Goal: Task Accomplishment & Management: Complete application form

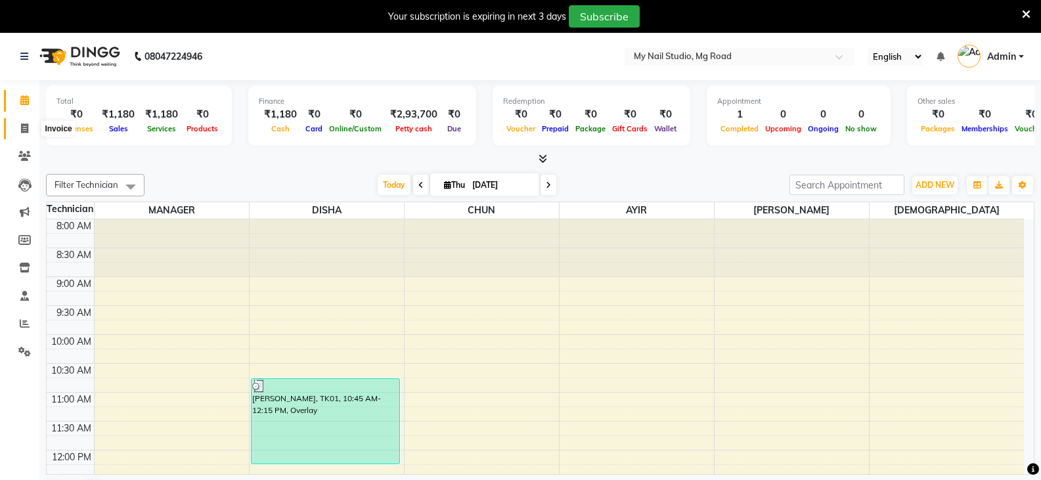
click at [25, 127] on icon at bounding box center [24, 128] width 7 height 10
select select "6915"
select select "service"
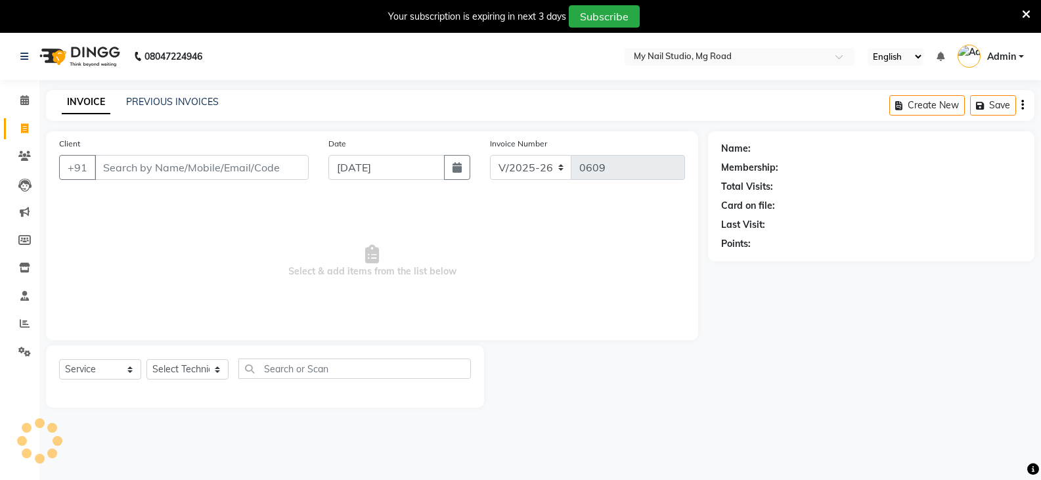
click at [165, 160] on input "Client" at bounding box center [202, 167] width 214 height 25
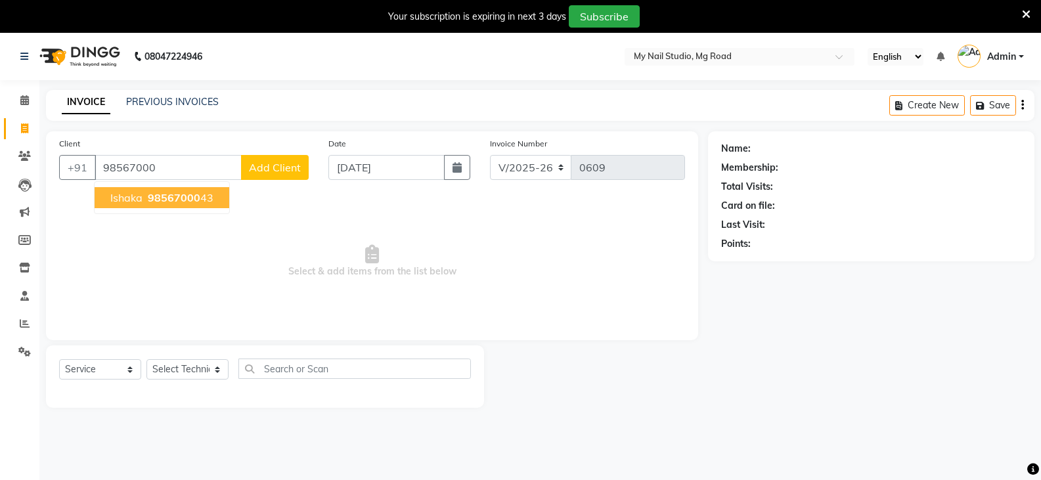
click at [193, 200] on span "98567000" at bounding box center [174, 197] width 53 height 13
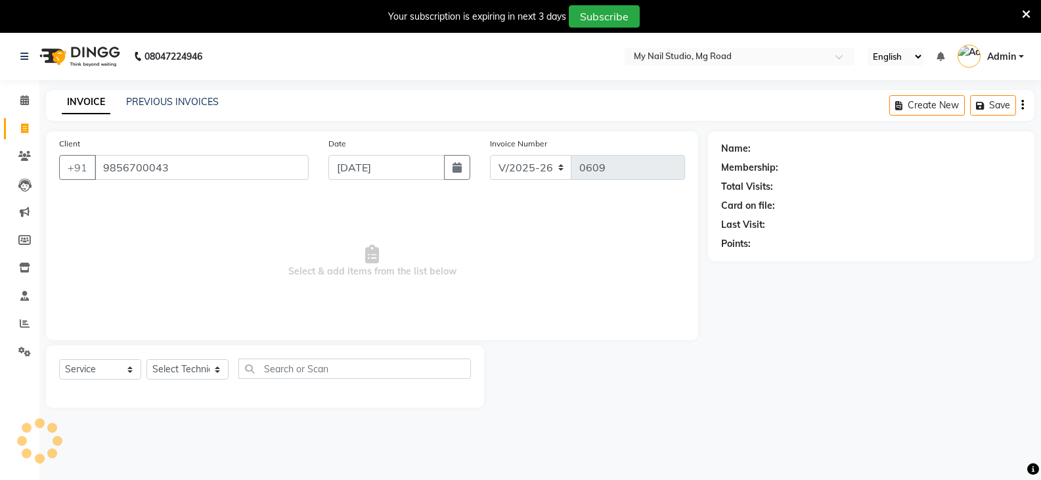
type input "9856700043"
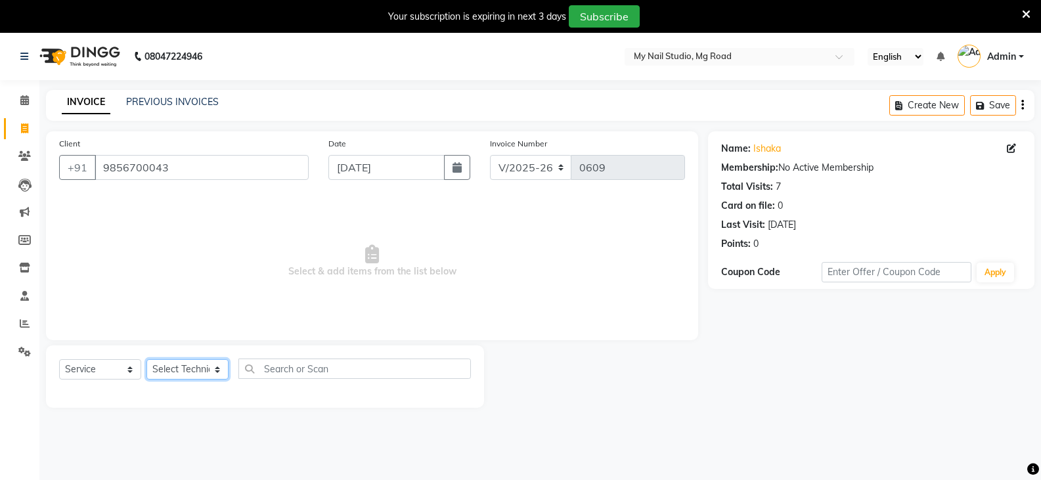
click at [172, 372] on select "Select Technician [PERSON_NAME] DISHA [PERSON_NAME] MANAGER [PERSON_NAME]" at bounding box center [187, 369] width 82 height 20
select select "58164"
click at [146, 359] on select "Select Technician [PERSON_NAME] DISHA [PERSON_NAME] MANAGER [PERSON_NAME]" at bounding box center [187, 369] width 82 height 20
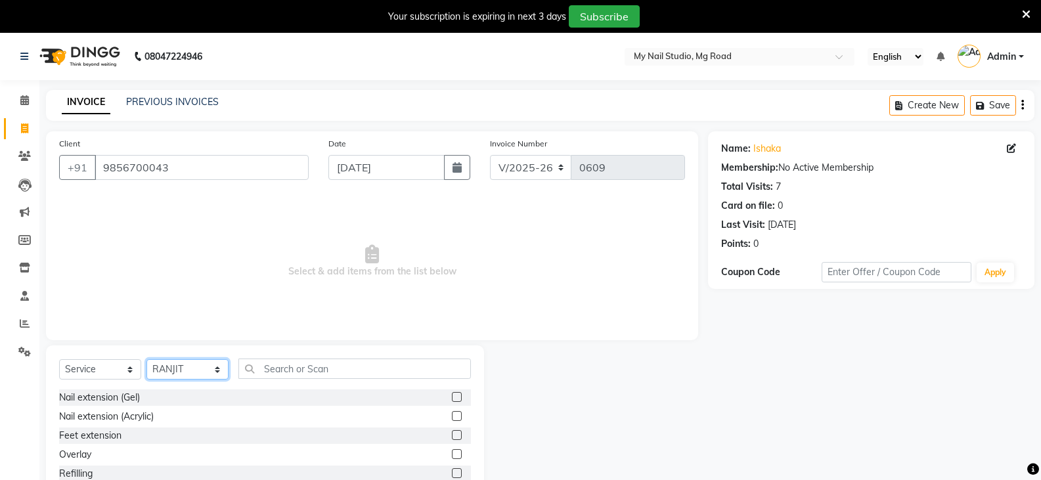
scroll to position [66, 0]
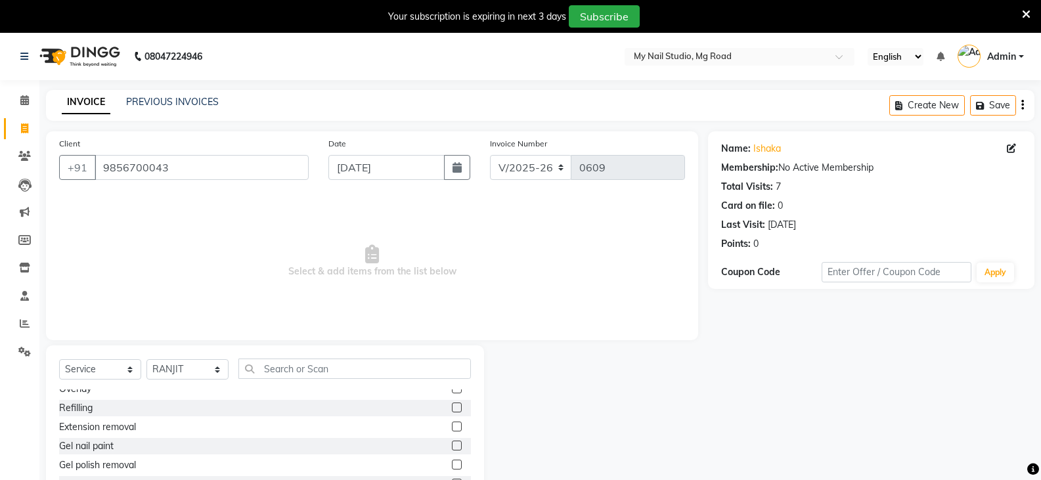
click at [452, 406] on label at bounding box center [457, 408] width 10 height 10
click at [452, 406] on input "checkbox" at bounding box center [456, 408] width 9 height 9
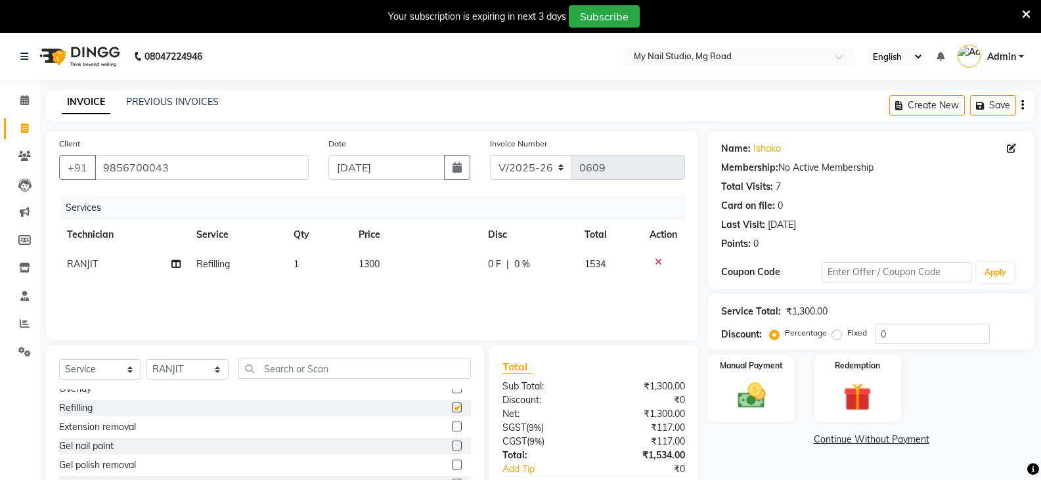
checkbox input "false"
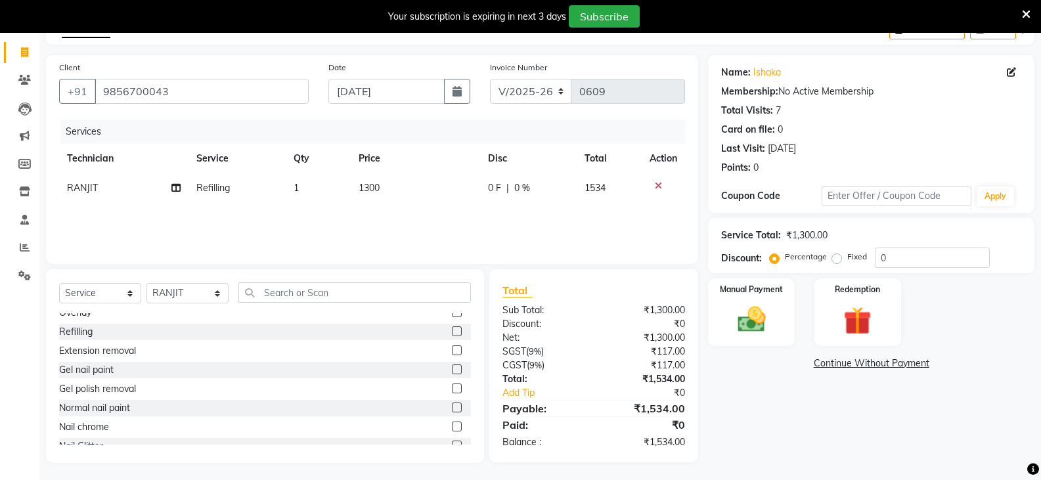
scroll to position [79, 0]
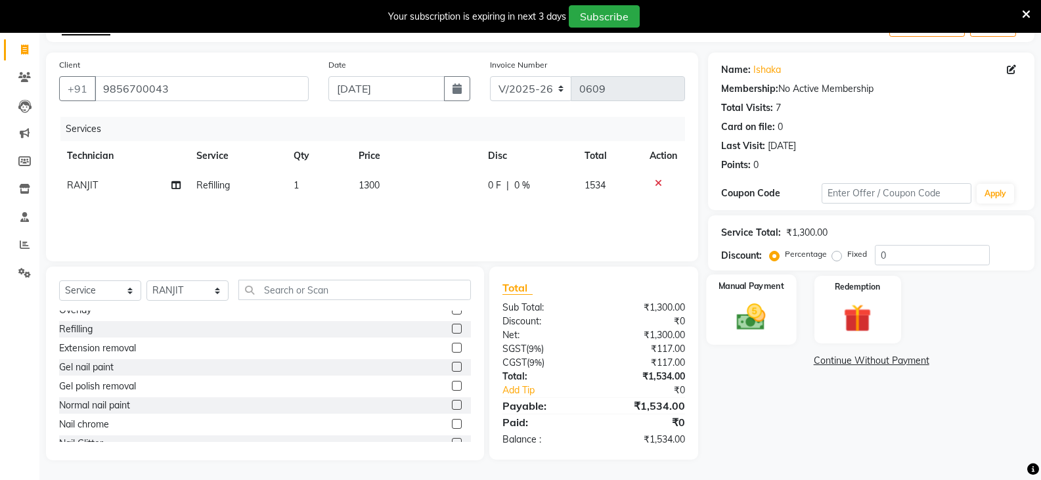
click at [751, 316] on img at bounding box center [751, 316] width 47 height 33
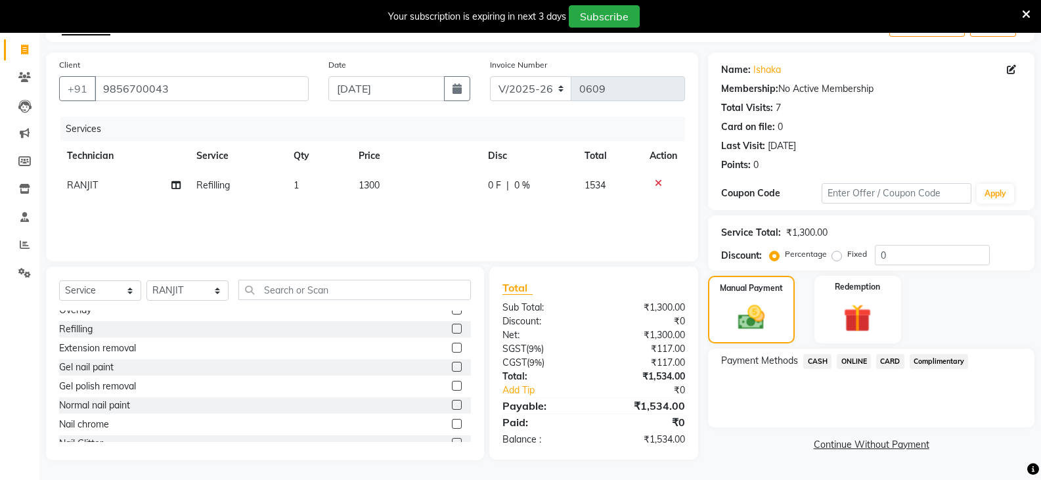
click at [889, 365] on span "CARD" at bounding box center [890, 361] width 28 height 15
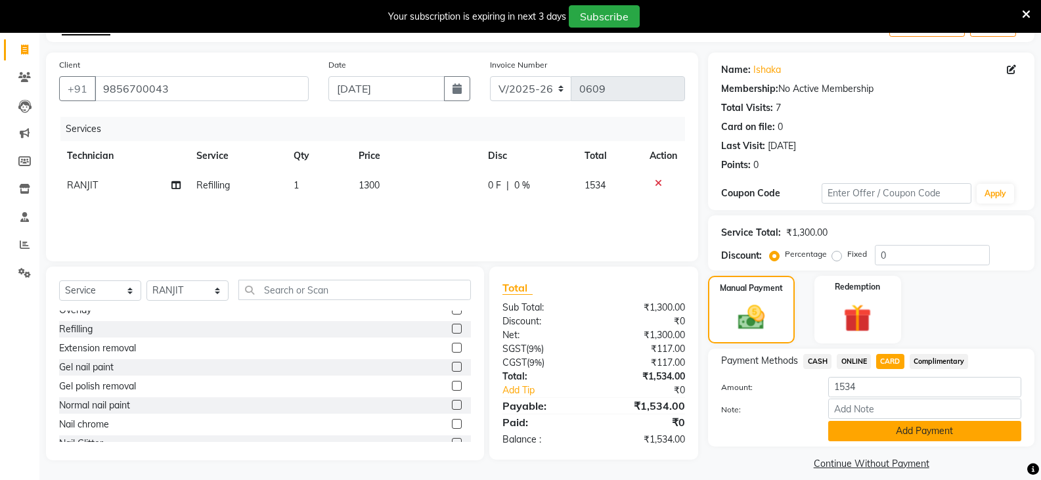
click at [908, 433] on button "Add Payment" at bounding box center [924, 431] width 193 height 20
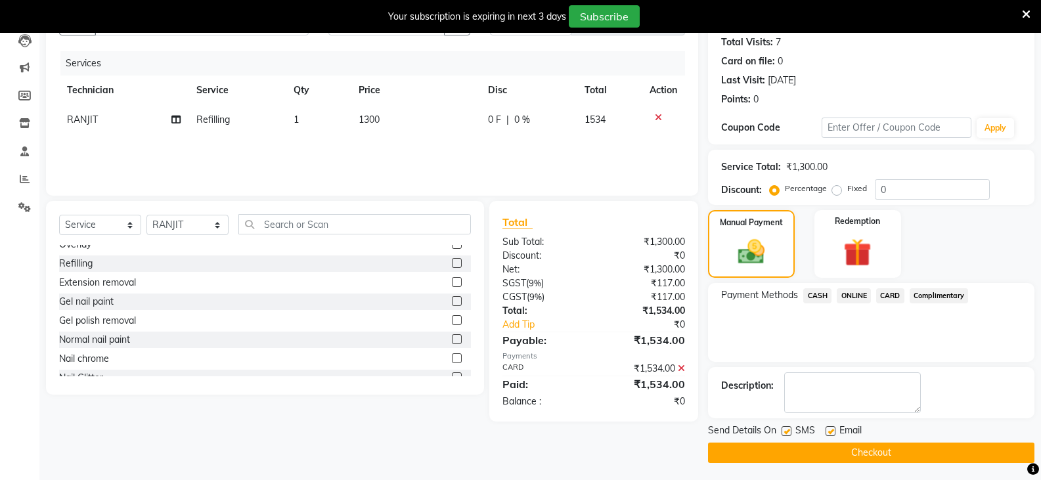
scroll to position [147, 0]
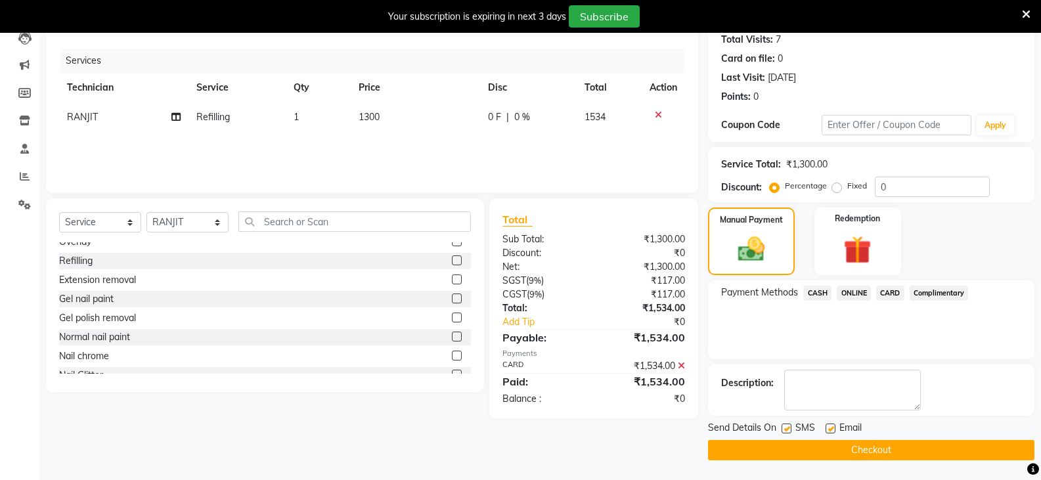
click at [893, 443] on button "Checkout" at bounding box center [871, 450] width 326 height 20
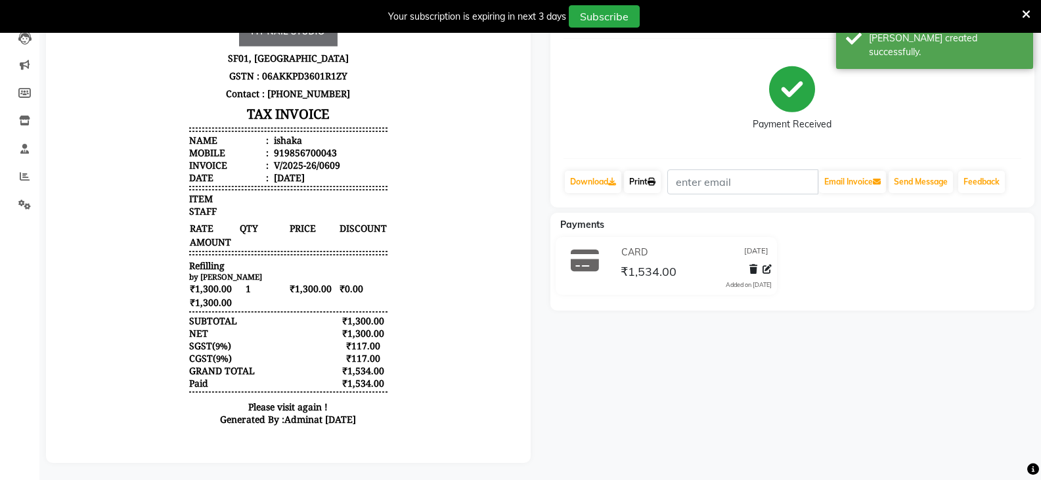
click at [647, 171] on link "Print" at bounding box center [642, 182] width 37 height 22
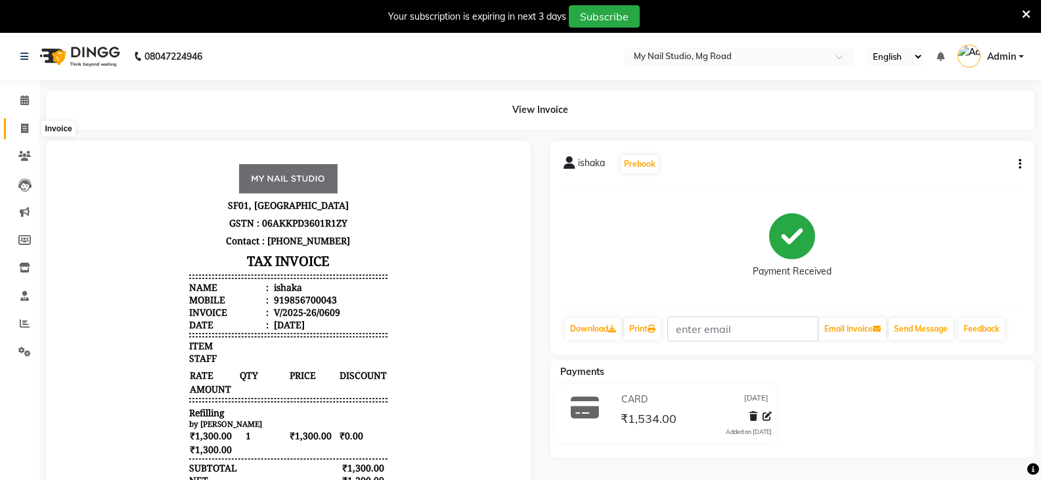
click at [22, 128] on icon at bounding box center [24, 128] width 7 height 10
select select "service"
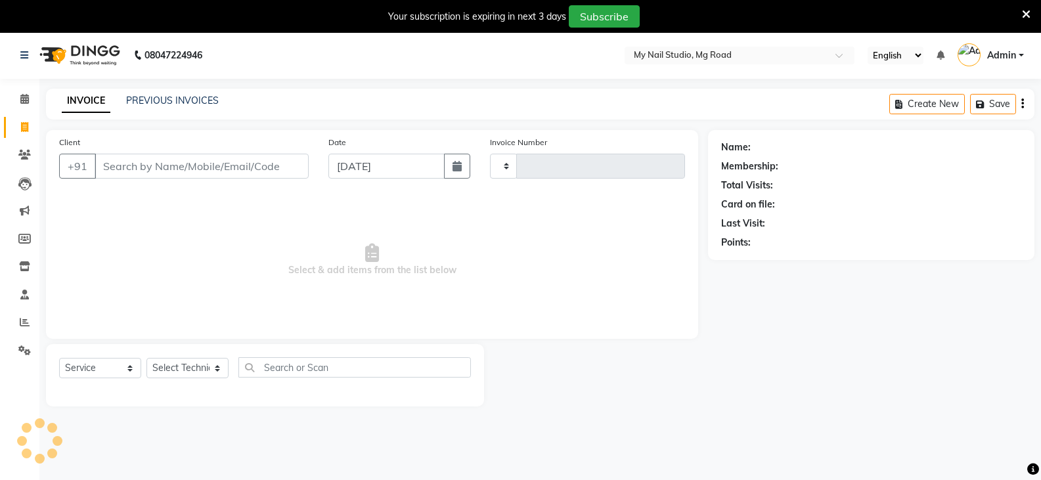
type input "0610"
select select "6915"
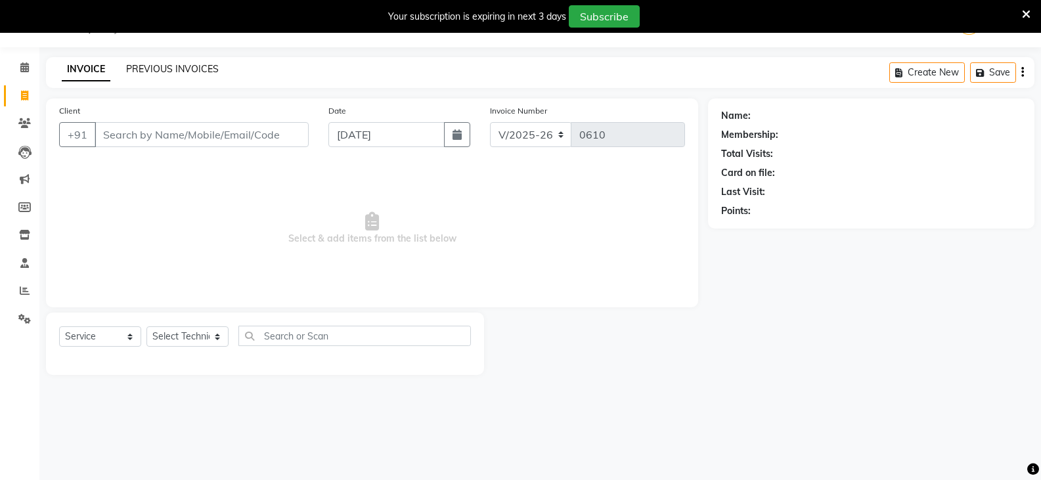
click at [146, 69] on link "PREVIOUS INVOICES" at bounding box center [172, 69] width 93 height 12
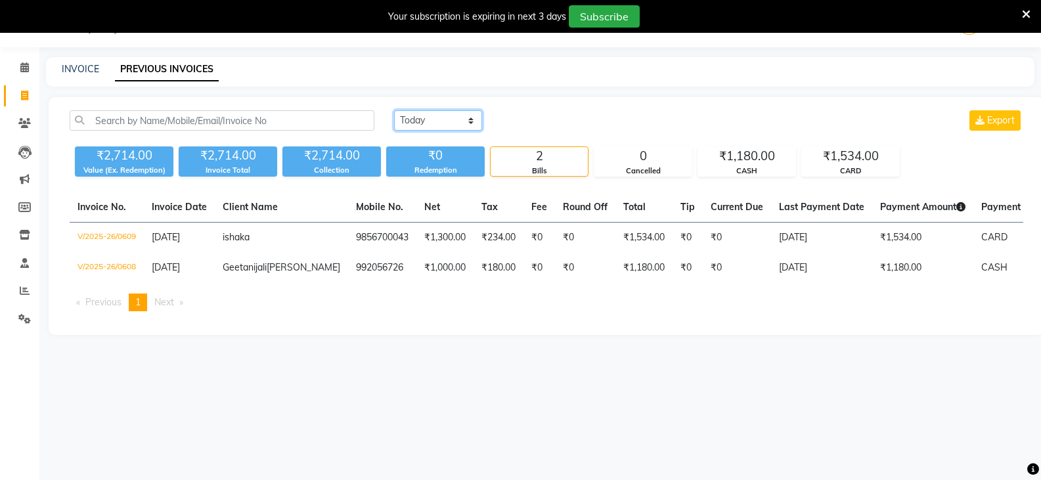
click at [427, 124] on select "[DATE] [DATE] Custom Range" at bounding box center [438, 120] width 88 height 20
click at [394, 110] on select "[DATE] [DATE] Custom Range" at bounding box center [438, 120] width 88 height 20
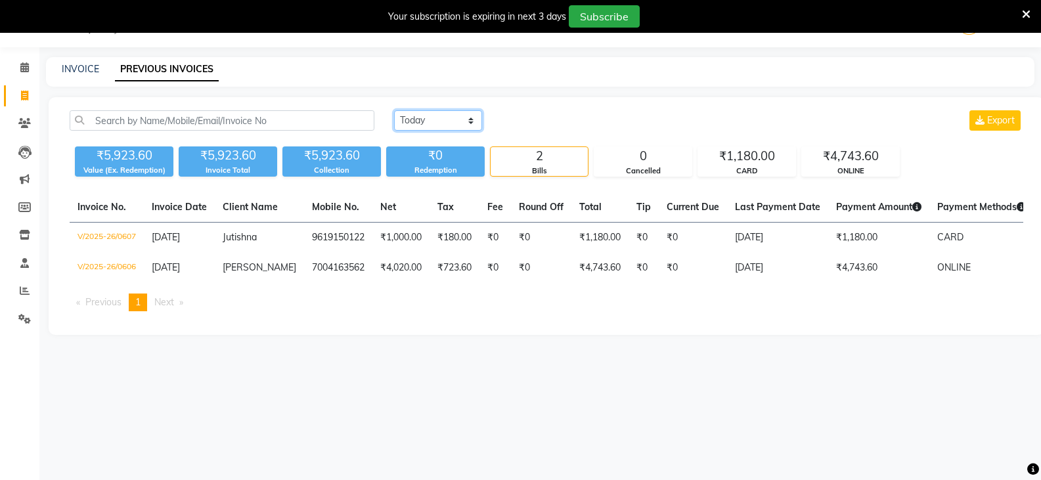
click at [420, 123] on select "[DATE] [DATE] Custom Range" at bounding box center [438, 120] width 88 height 20
click at [394, 110] on select "[DATE] [DATE] Custom Range" at bounding box center [438, 120] width 88 height 20
click at [428, 114] on select "[DATE] [DATE] Custom Range" at bounding box center [438, 120] width 88 height 20
select select "[DATE]"
click at [394, 110] on select "[DATE] [DATE] Custom Range" at bounding box center [438, 120] width 88 height 20
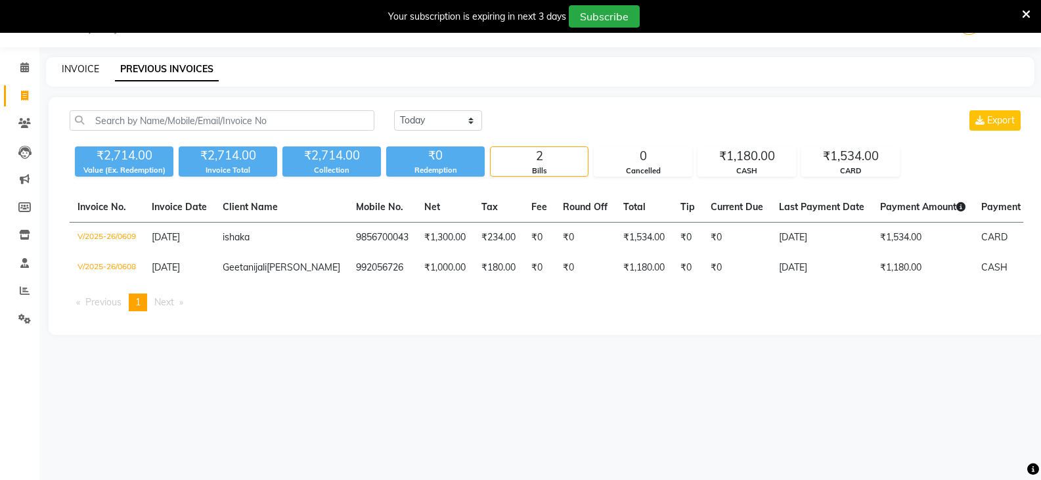
click at [92, 70] on link "INVOICE" at bounding box center [80, 69] width 37 height 12
select select "service"
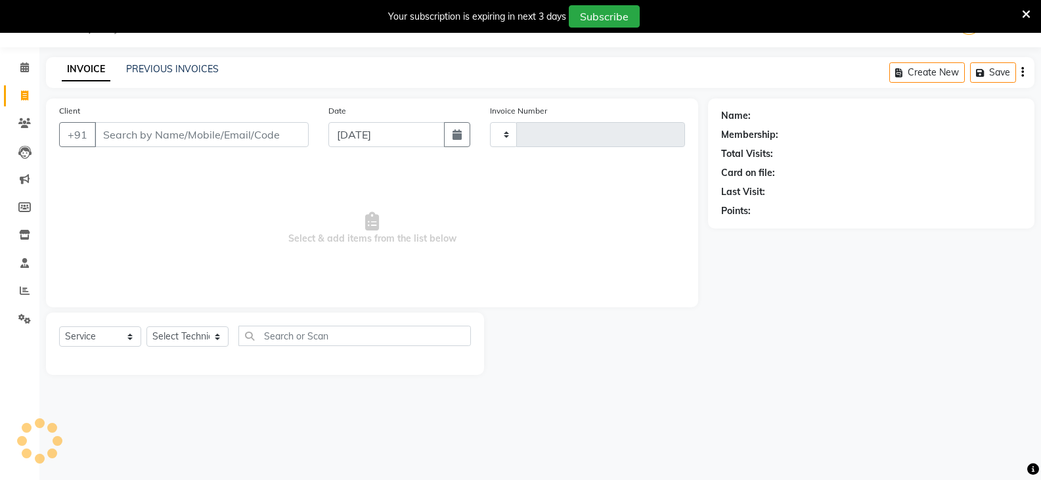
type input "0610"
select select "6915"
click at [191, 336] on select "Select Technician [PERSON_NAME] DISHA [PERSON_NAME] MANAGER [PERSON_NAME]" at bounding box center [187, 336] width 82 height 20
select select "55267"
click at [146, 326] on select "Select Technician [PERSON_NAME] DISHA [PERSON_NAME] MANAGER [PERSON_NAME]" at bounding box center [187, 336] width 82 height 20
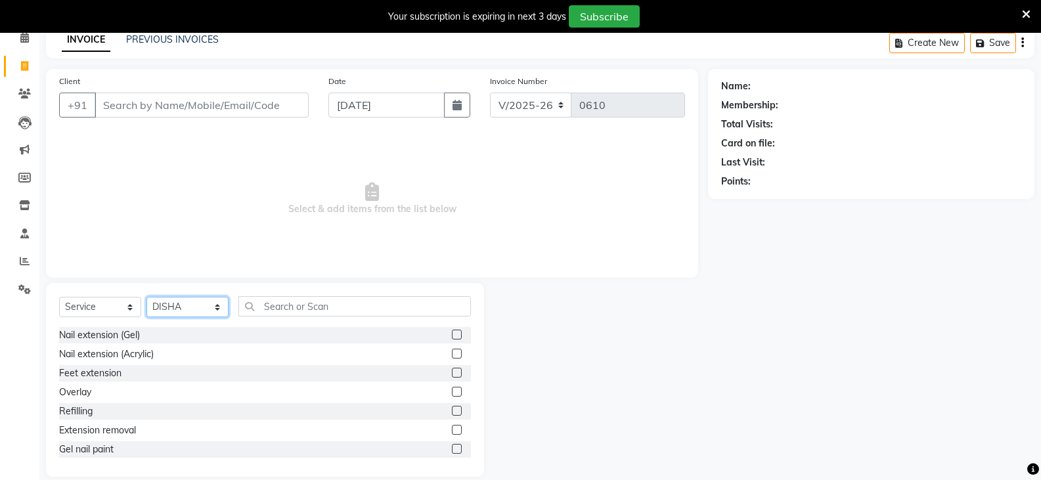
scroll to position [79, 0]
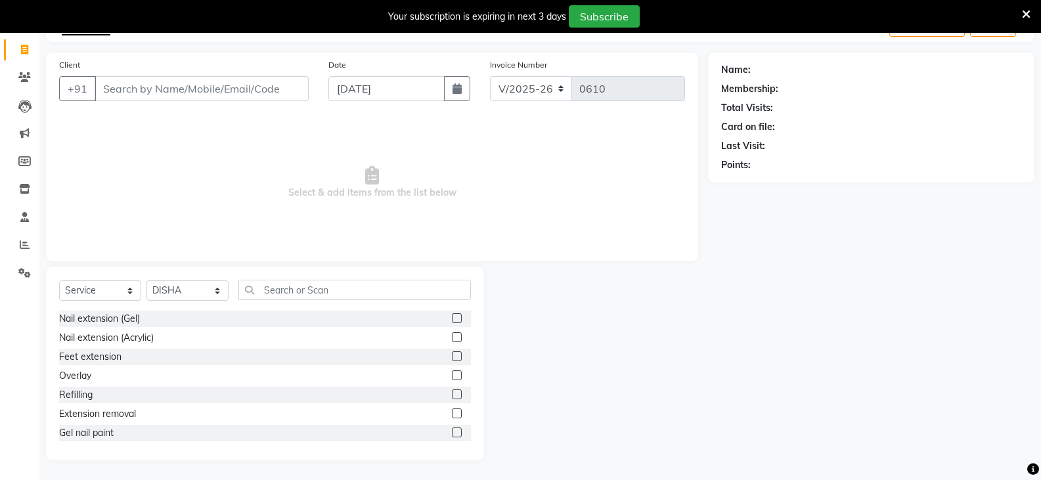
click at [452, 432] on label at bounding box center [457, 433] width 10 height 10
click at [452, 432] on input "checkbox" at bounding box center [456, 433] width 9 height 9
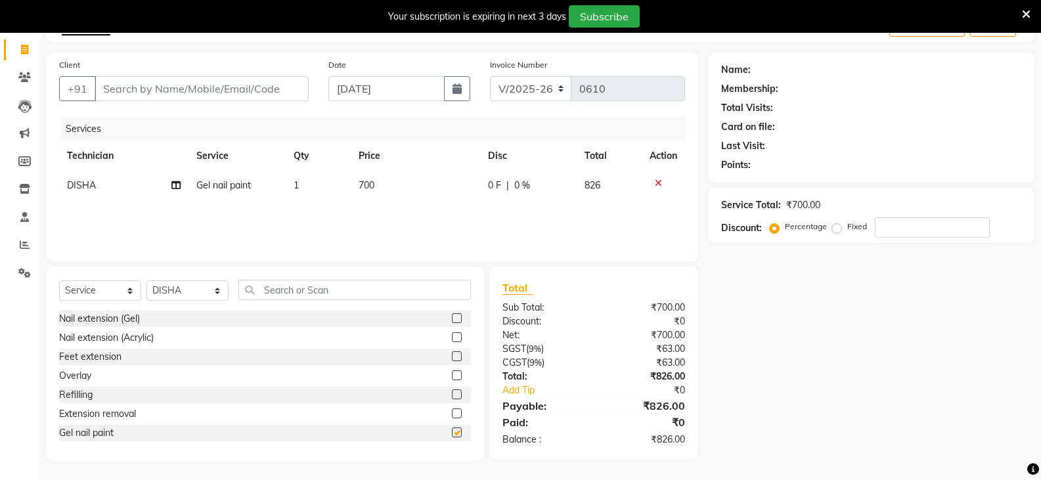
checkbox input "false"
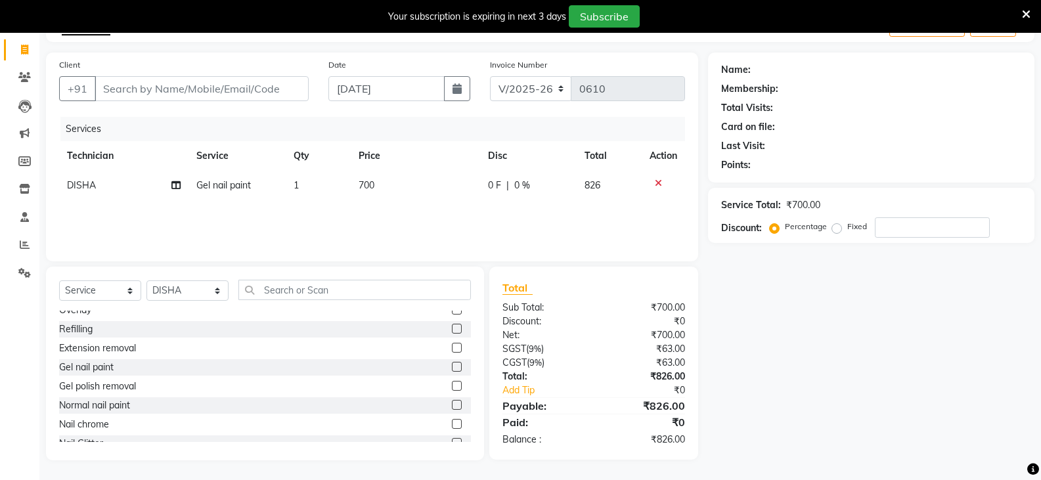
scroll to position [131, 0]
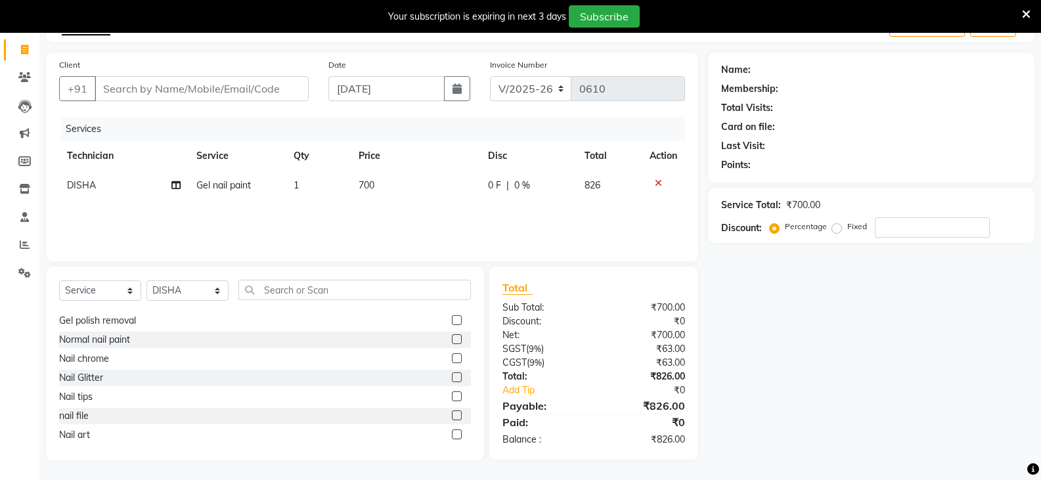
click at [441, 339] on div "Normal nail paint" at bounding box center [265, 340] width 412 height 16
click at [452, 339] on label at bounding box center [457, 339] width 10 height 10
click at [452, 339] on input "checkbox" at bounding box center [456, 340] width 9 height 9
checkbox input "false"
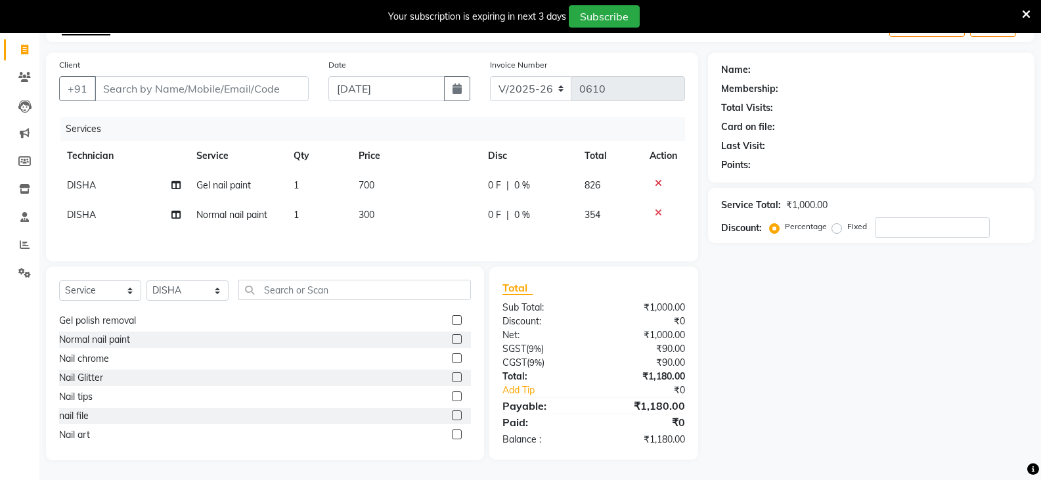
click at [659, 209] on icon at bounding box center [658, 212] width 7 height 9
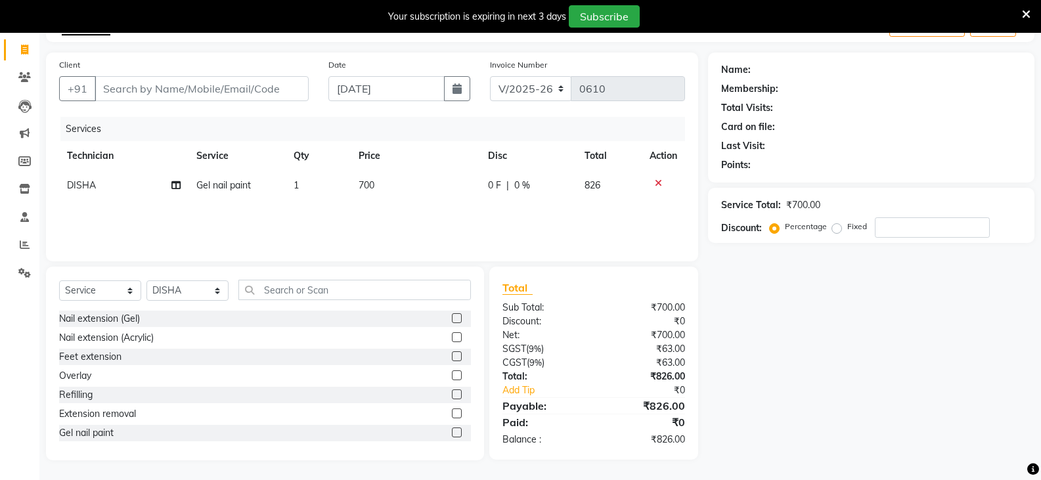
scroll to position [66, 0]
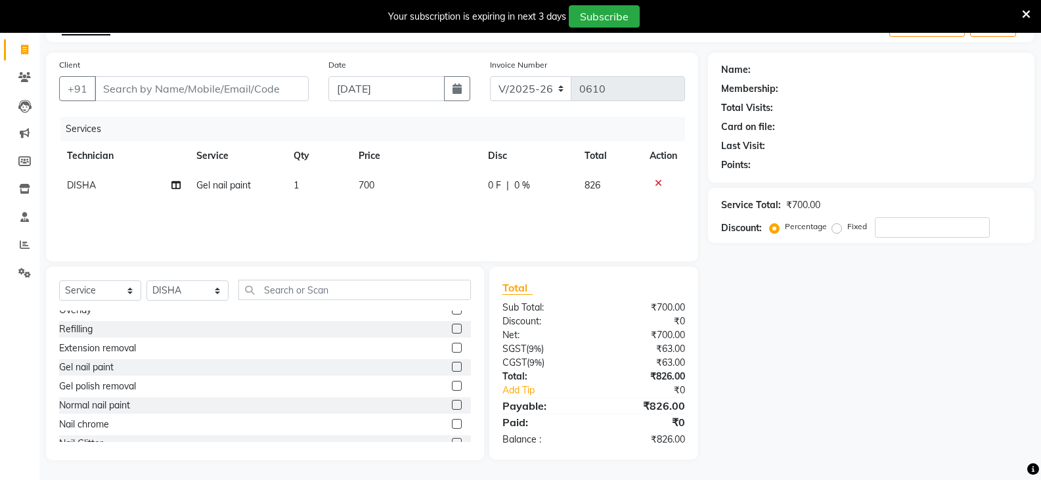
click at [452, 420] on label at bounding box center [457, 424] width 10 height 10
click at [452, 420] on input "checkbox" at bounding box center [456, 424] width 9 height 9
checkbox input "false"
click at [907, 232] on input "number" at bounding box center [932, 227] width 115 height 20
type input "5"
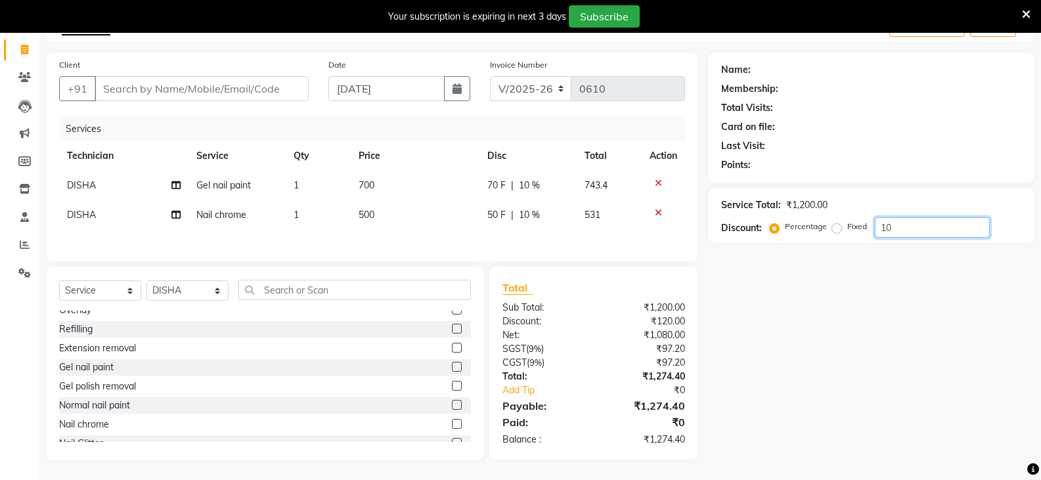
type input "1"
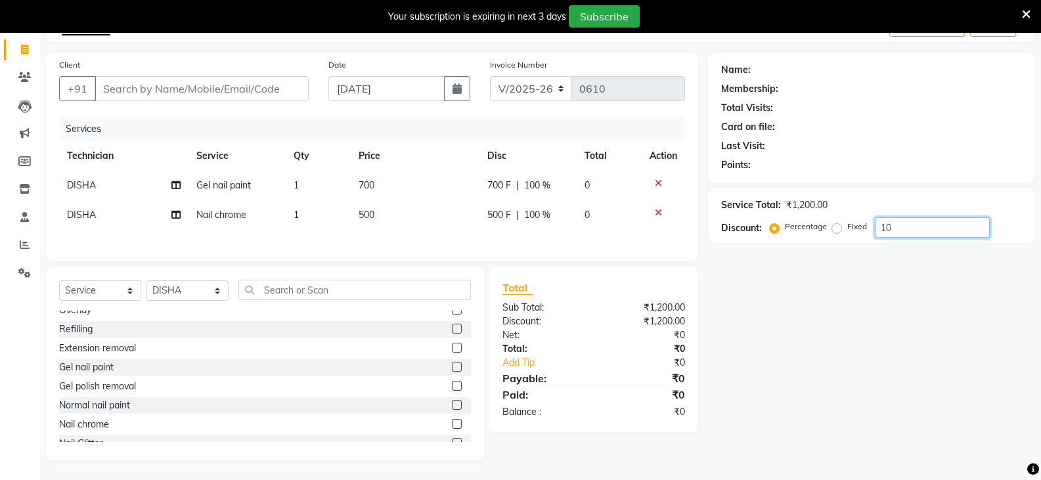
type input "1"
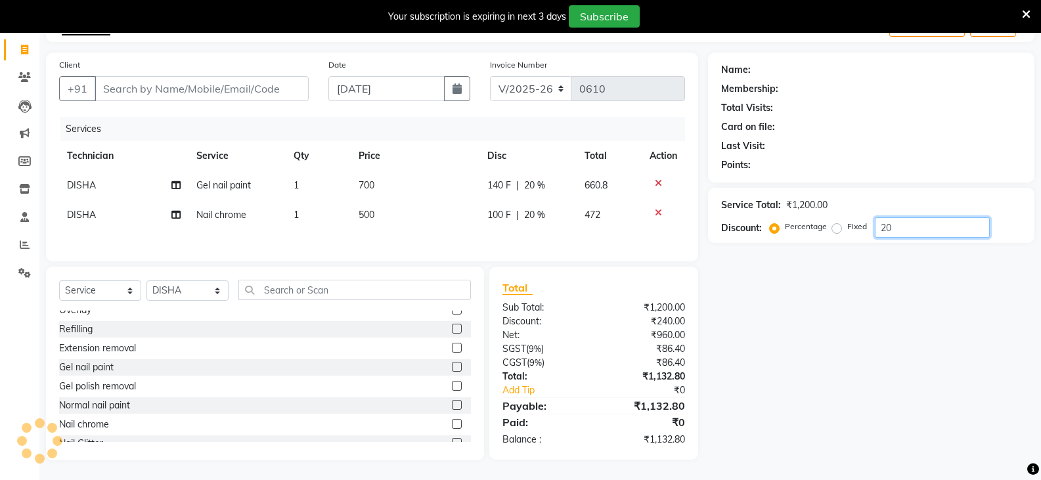
type input "2"
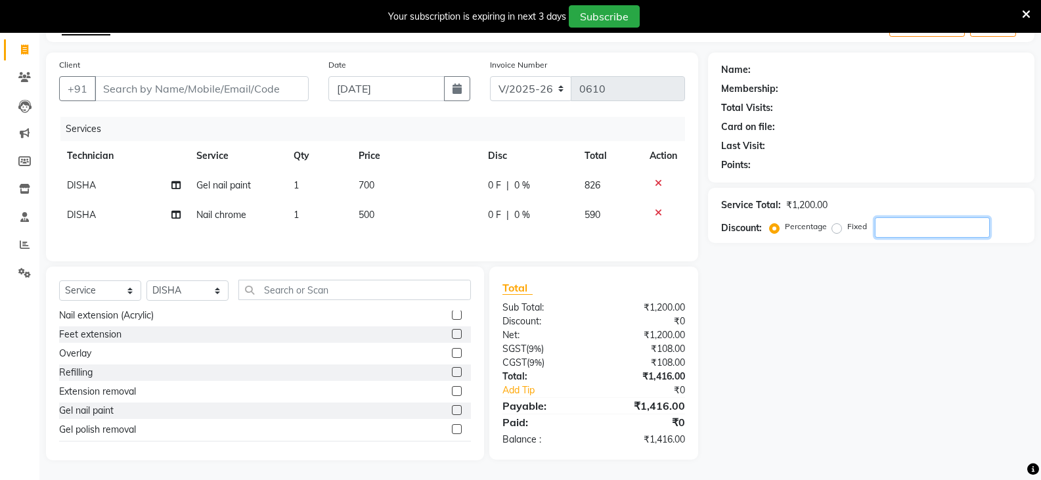
scroll to position [0, 0]
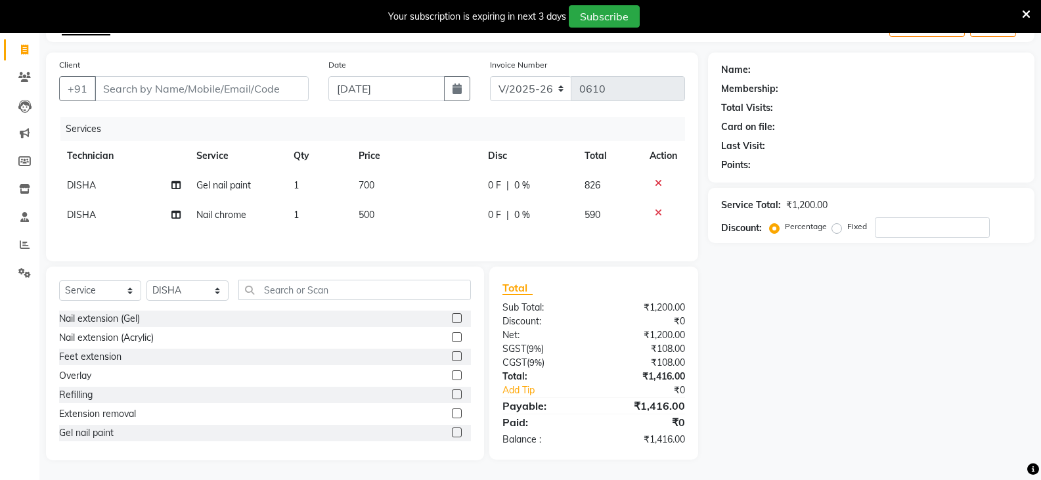
click at [452, 374] on label at bounding box center [457, 375] width 10 height 10
click at [452, 374] on input "checkbox" at bounding box center [456, 376] width 9 height 9
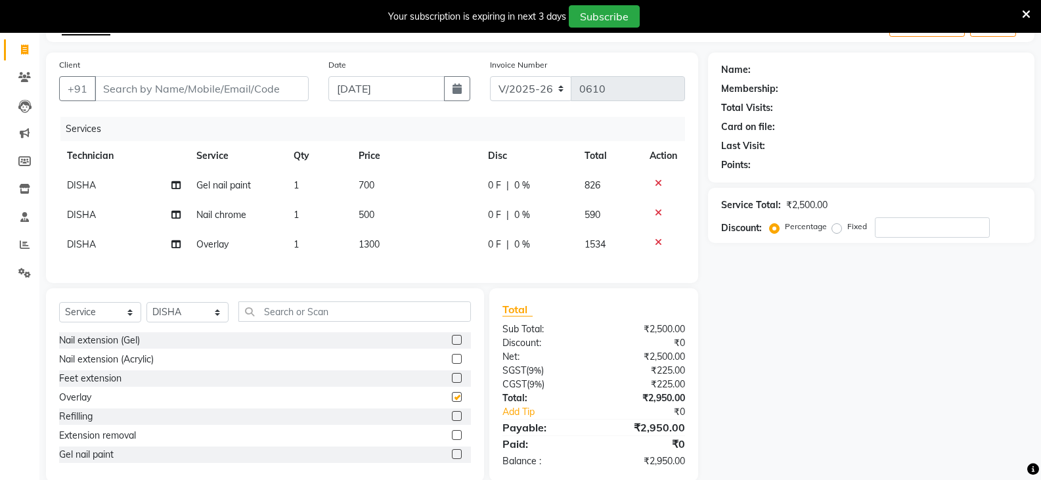
checkbox input "false"
click at [660, 243] on icon at bounding box center [658, 242] width 7 height 9
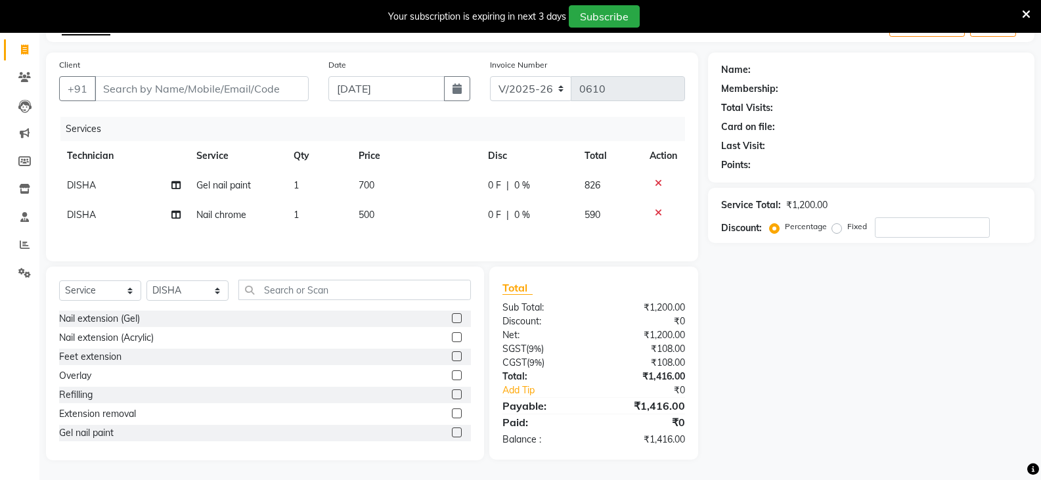
click at [657, 213] on icon at bounding box center [658, 212] width 7 height 9
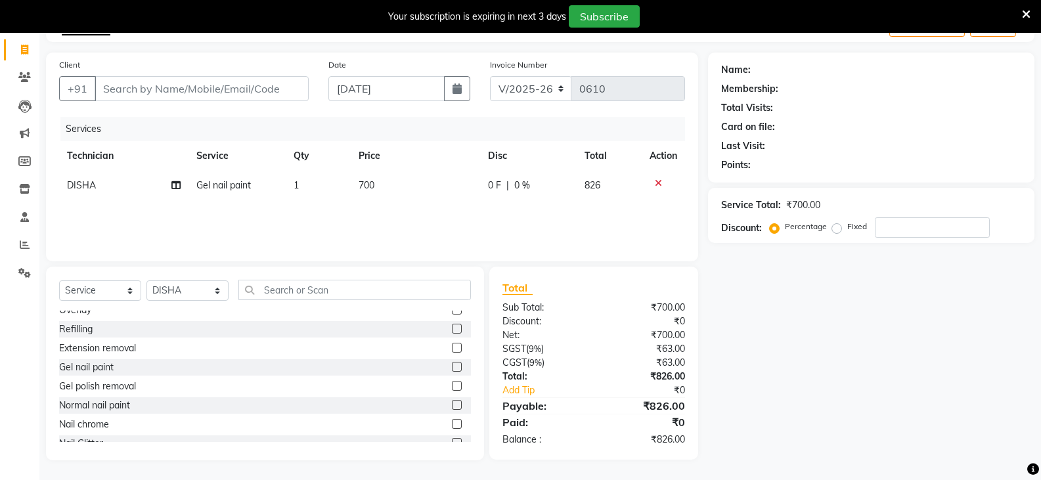
scroll to position [131, 0]
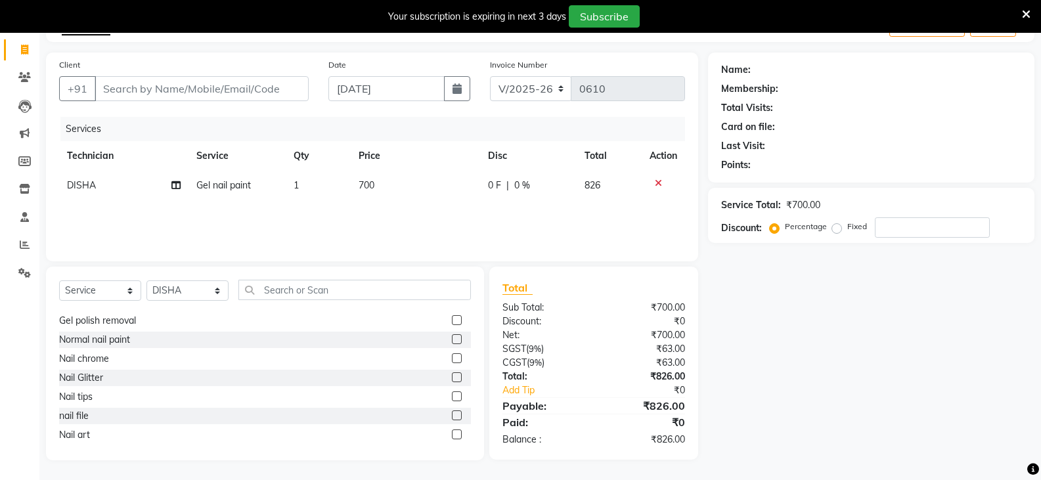
click at [452, 379] on label at bounding box center [457, 377] width 10 height 10
click at [452, 379] on input "checkbox" at bounding box center [456, 378] width 9 height 9
checkbox input "false"
click at [320, 204] on td "1" at bounding box center [318, 215] width 65 height 30
select select "55267"
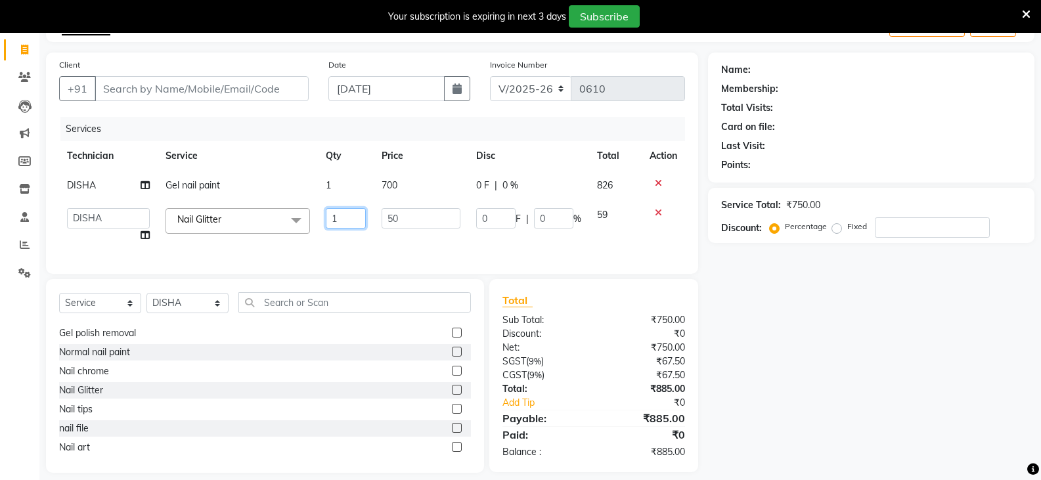
click at [345, 209] on input "1" at bounding box center [346, 218] width 40 height 20
type input "6"
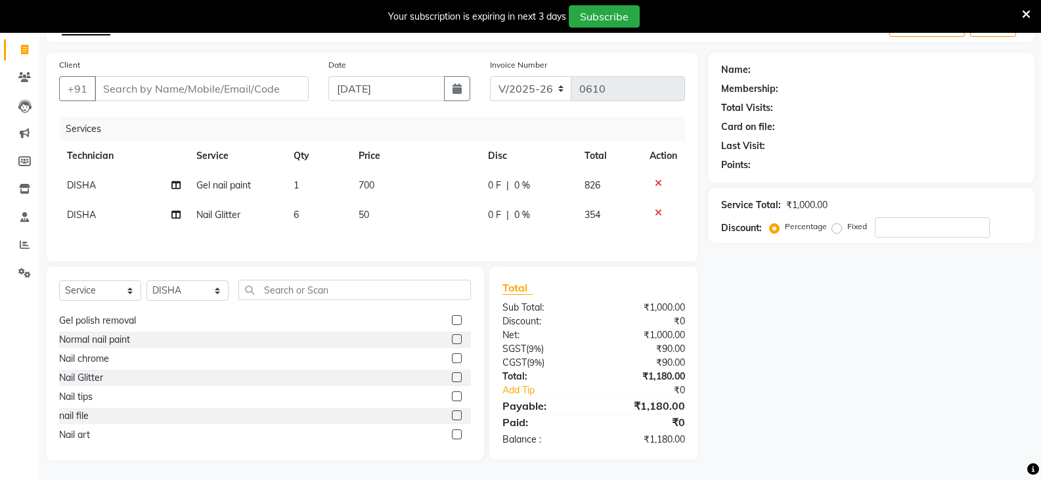
click at [845, 389] on div "Name: Membership: Total Visits: Card on file: Last Visit: Points: Service Total…" at bounding box center [876, 257] width 336 height 408
click at [664, 212] on div at bounding box center [663, 212] width 28 height 9
drag, startPoint x: 657, startPoint y: 213, endPoint x: 658, endPoint y: 192, distance: 21.1
click at [657, 214] on icon at bounding box center [658, 212] width 7 height 9
click at [655, 181] on icon at bounding box center [658, 183] width 7 height 9
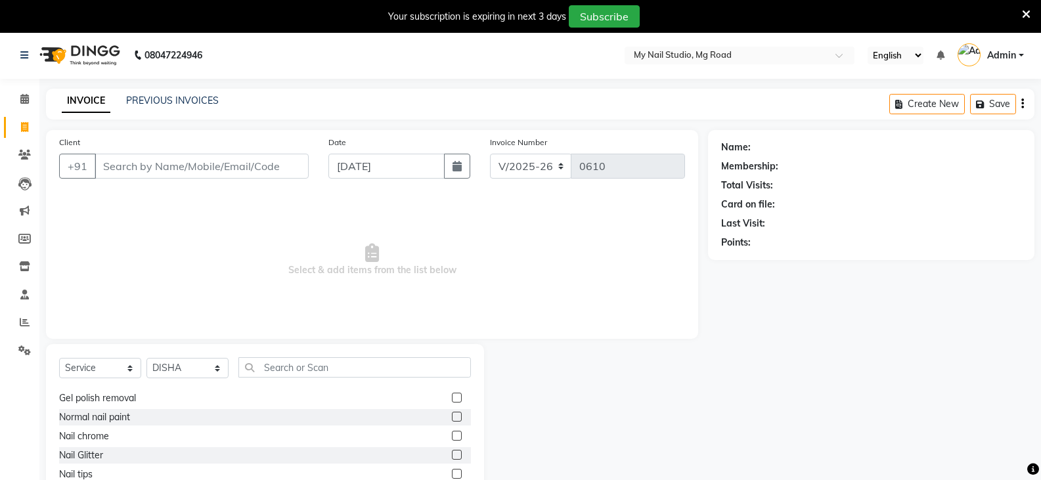
scroll to position [0, 0]
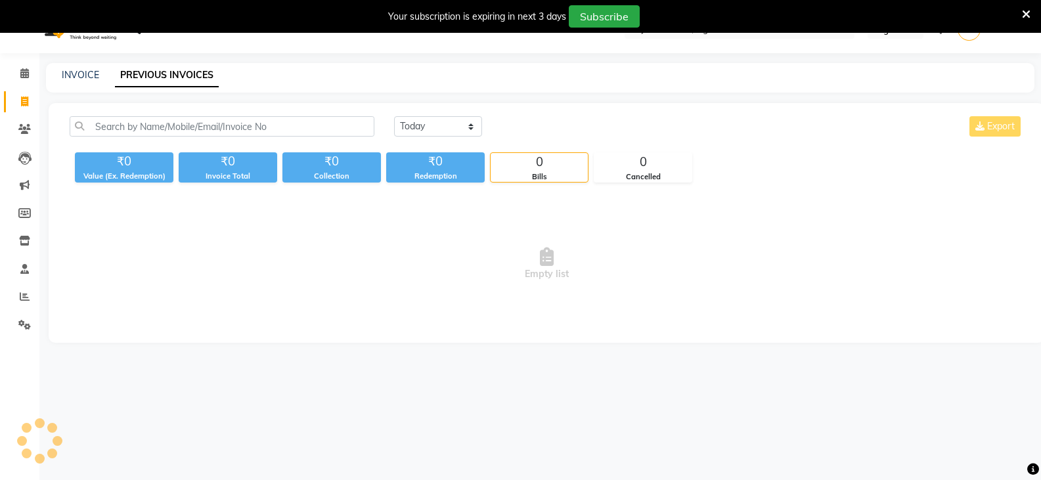
scroll to position [33, 0]
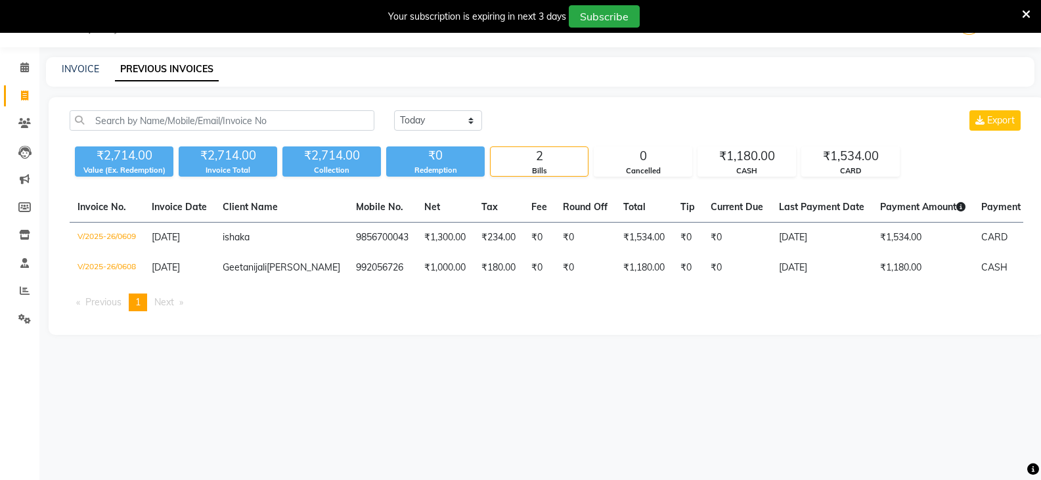
click at [83, 62] on div "INVOICE" at bounding box center [80, 69] width 37 height 14
click at [83, 71] on link "INVOICE" at bounding box center [80, 69] width 37 height 12
select select "6915"
select select "service"
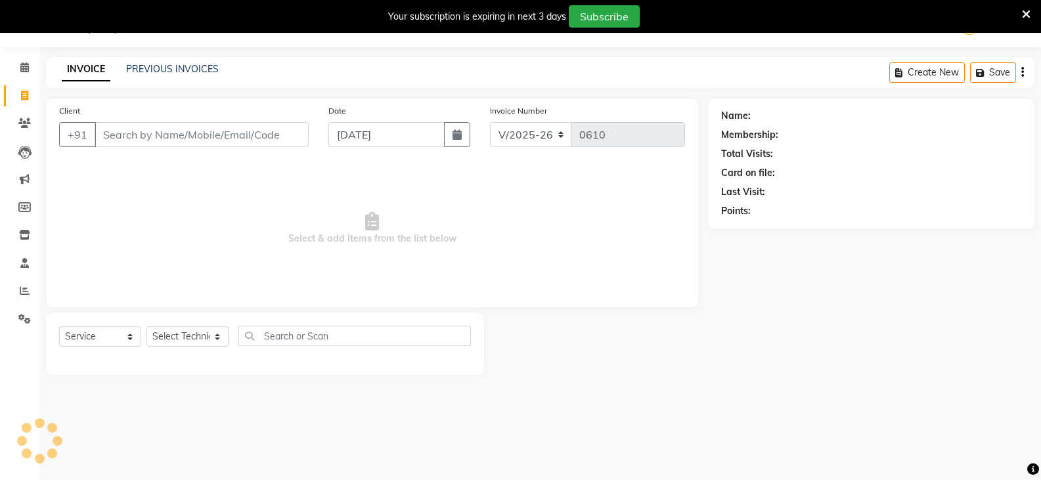
click at [148, 141] on input "Client" at bounding box center [202, 134] width 214 height 25
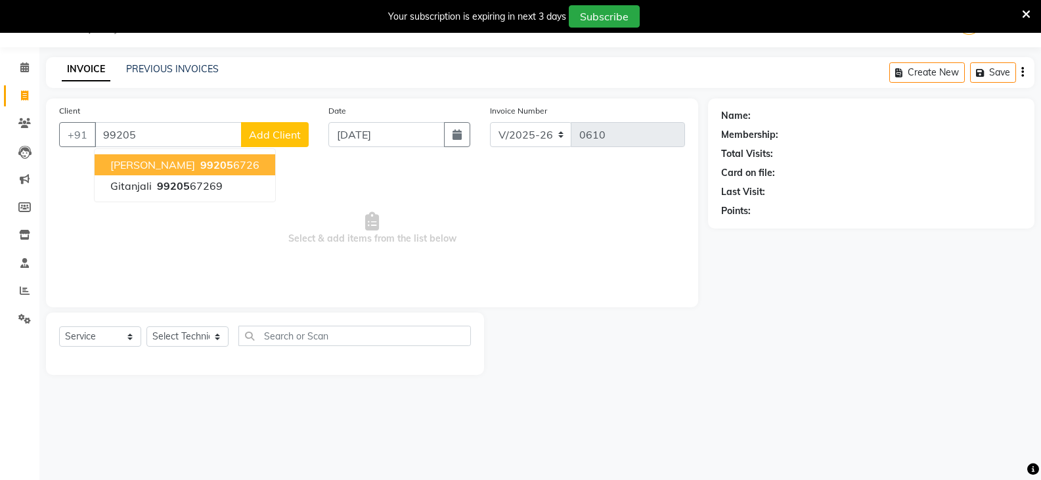
click at [187, 164] on span "[PERSON_NAME]" at bounding box center [152, 164] width 85 height 13
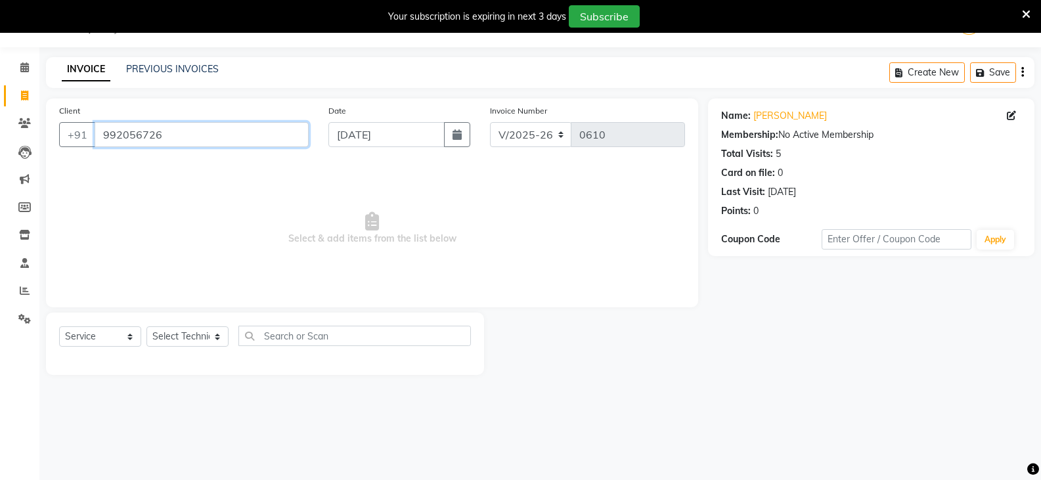
click at [238, 133] on input "992056726" at bounding box center [202, 134] width 214 height 25
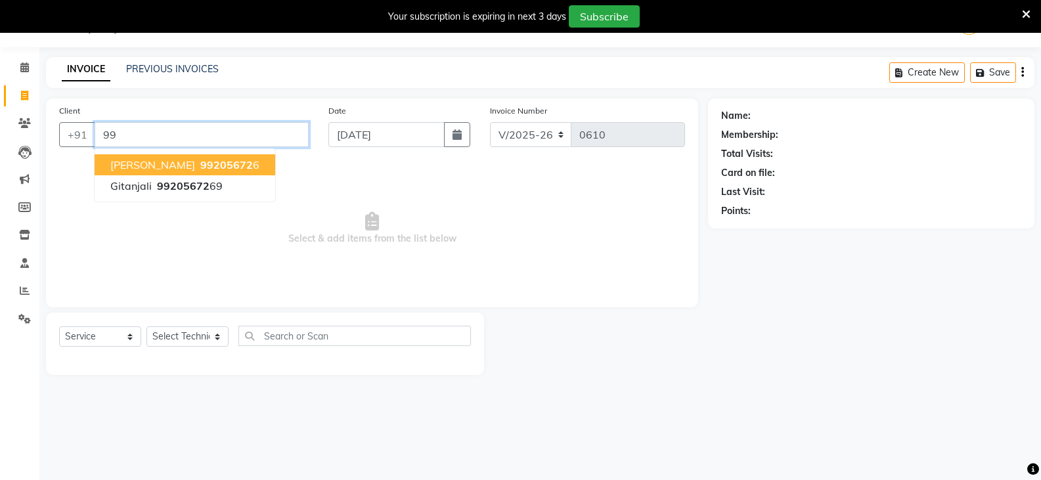
type input "9"
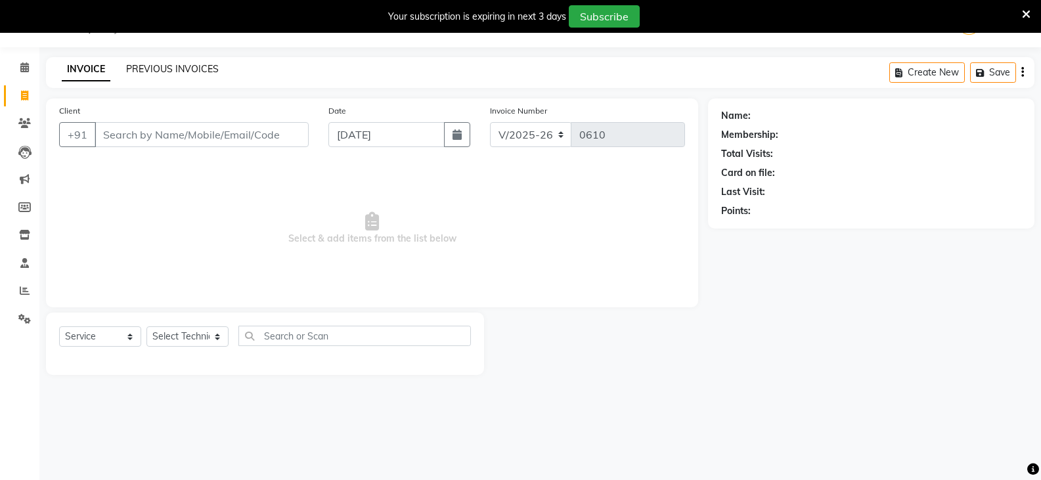
click at [190, 63] on link "PREVIOUS INVOICES" at bounding box center [172, 69] width 93 height 12
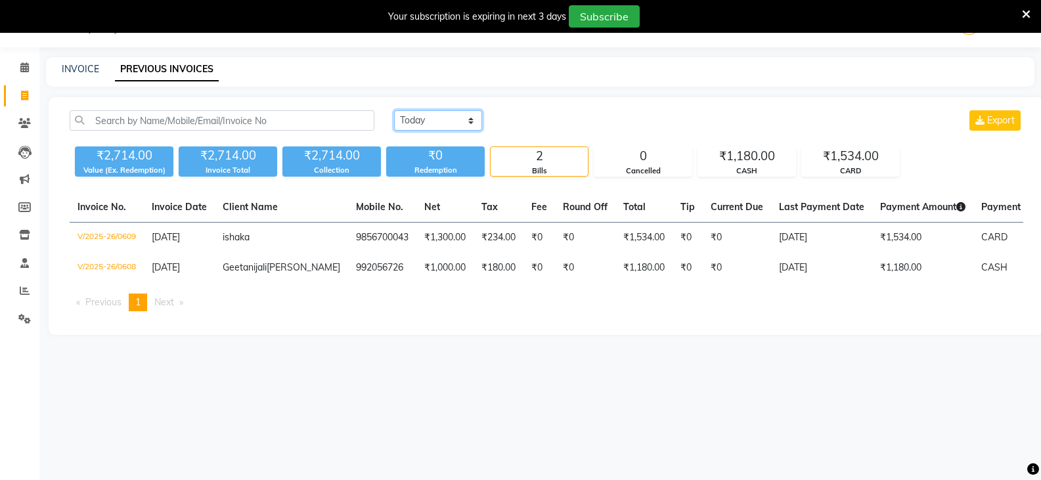
drag, startPoint x: 418, startPoint y: 120, endPoint x: 419, endPoint y: 129, distance: 9.9
click at [418, 120] on select "[DATE] [DATE] Custom Range" at bounding box center [438, 120] width 88 height 20
select select "[DATE]"
click at [394, 110] on select "[DATE] [DATE] Custom Range" at bounding box center [438, 120] width 88 height 20
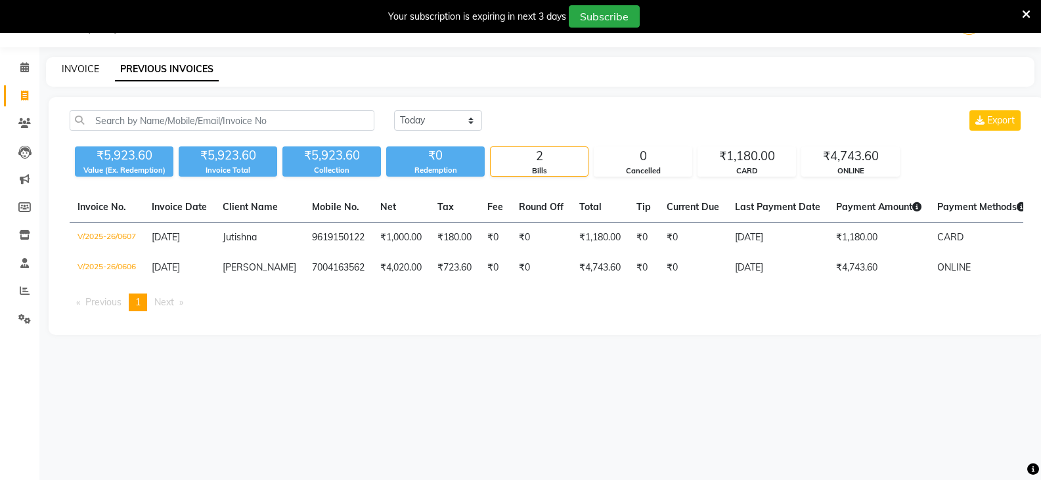
click at [83, 72] on link "INVOICE" at bounding box center [80, 69] width 37 height 12
select select "service"
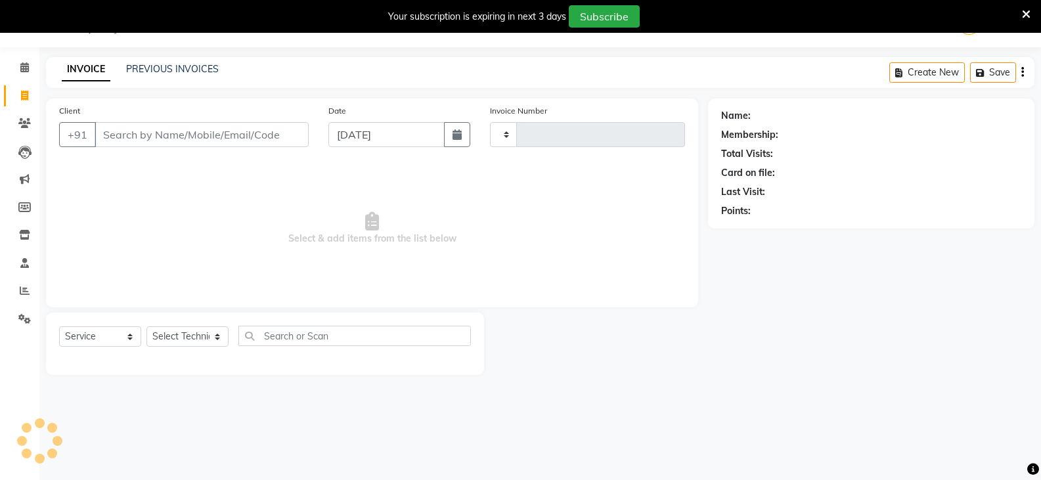
type input "0610"
select select "6915"
click at [165, 67] on link "PREVIOUS INVOICES" at bounding box center [172, 69] width 93 height 12
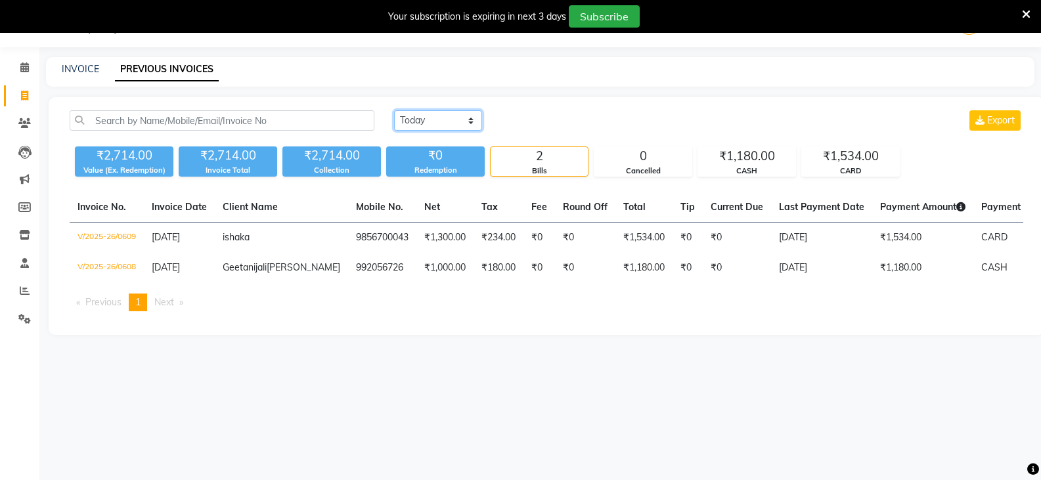
click at [441, 114] on select "[DATE] [DATE] Custom Range" at bounding box center [438, 120] width 88 height 20
select select "[DATE]"
click at [394, 110] on select "[DATE] [DATE] Custom Range" at bounding box center [438, 120] width 88 height 20
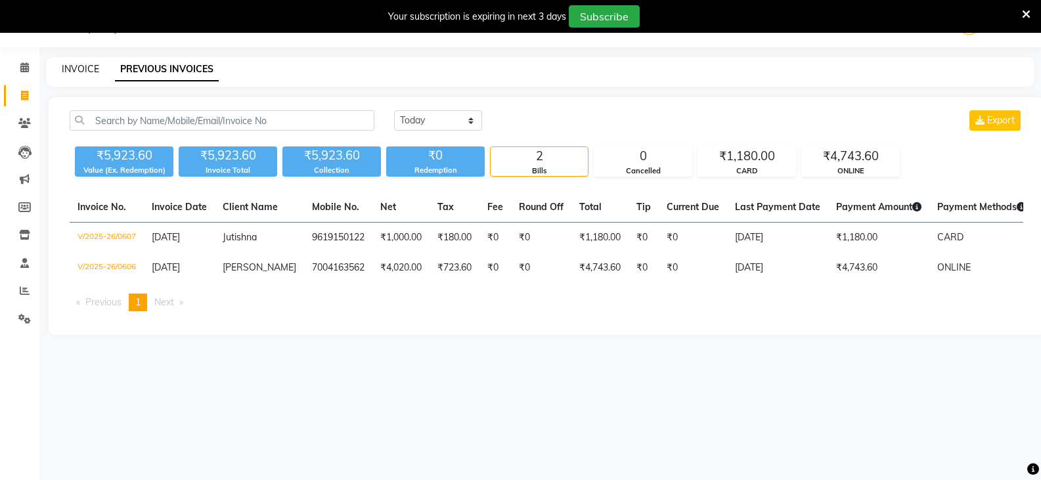
click at [83, 65] on link "INVOICE" at bounding box center [80, 69] width 37 height 12
select select "service"
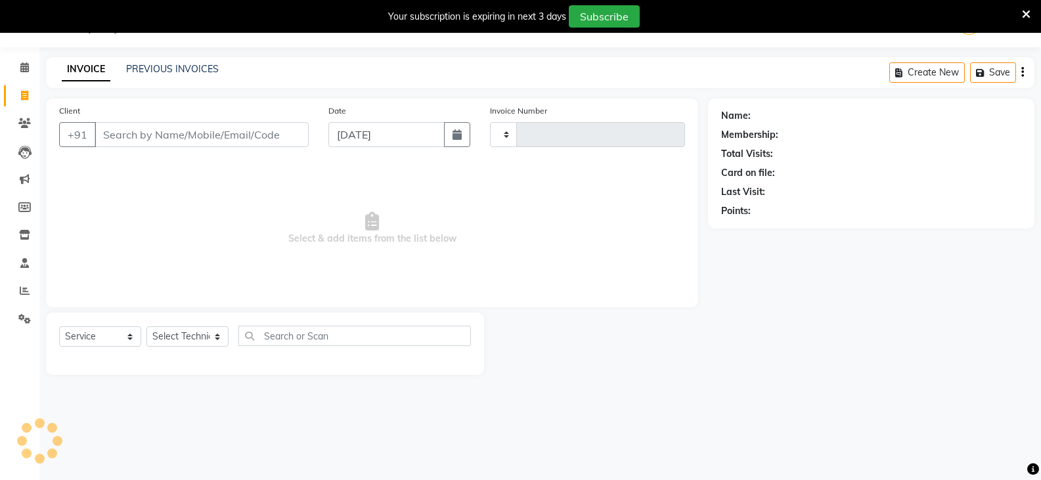
type input "0610"
select select "6915"
